Goal: Transaction & Acquisition: Purchase product/service

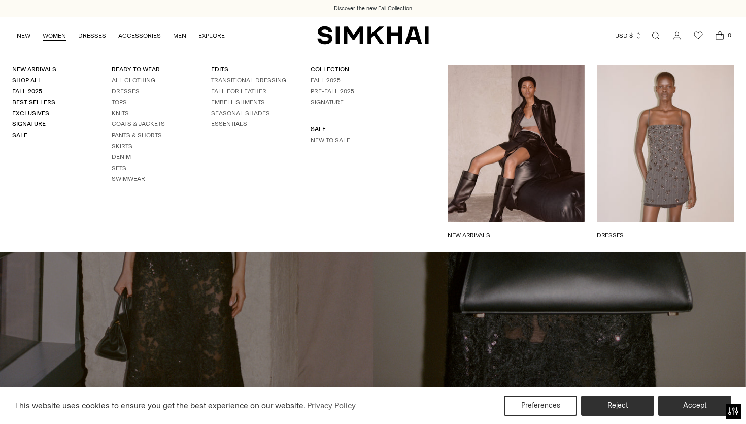
click at [125, 91] on link "Dresses" at bounding box center [126, 91] width 28 height 7
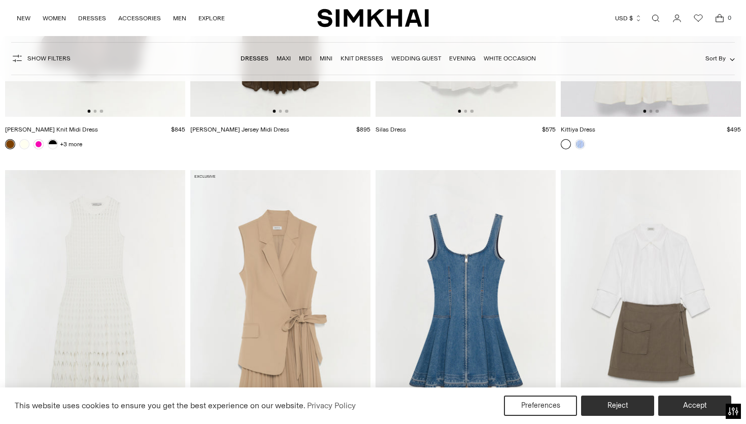
scroll to position [11934, 0]
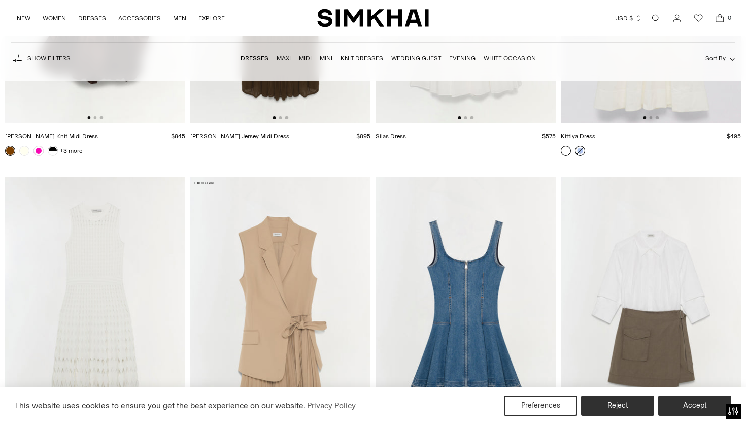
click at [577, 150] on link at bounding box center [580, 151] width 10 height 10
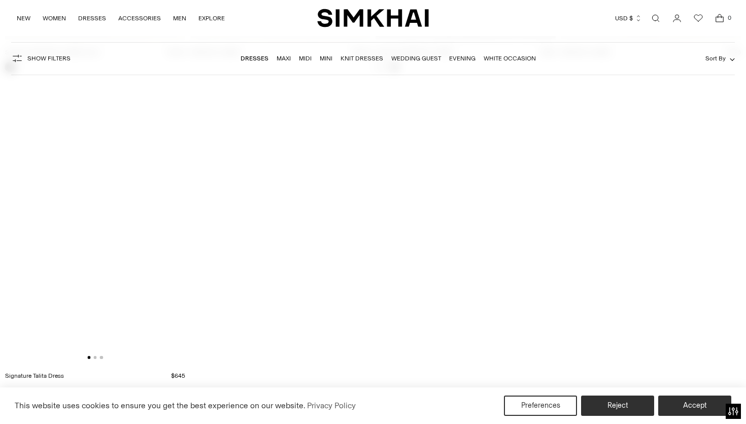
scroll to position [14283, 0]
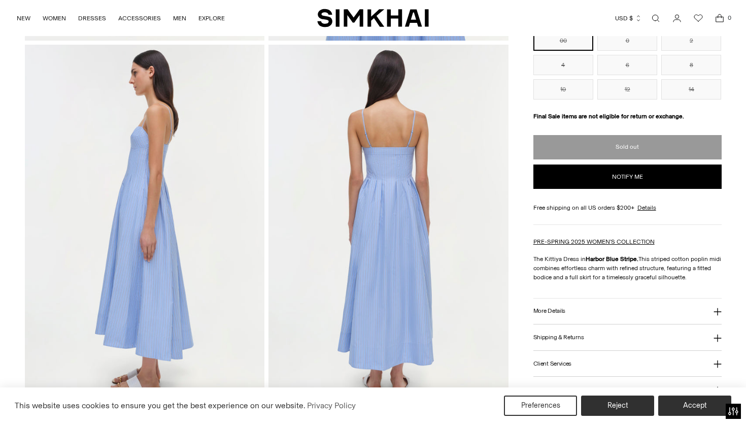
scroll to position [428, 0]
